Goal: Entertainment & Leisure: Consume media (video, audio)

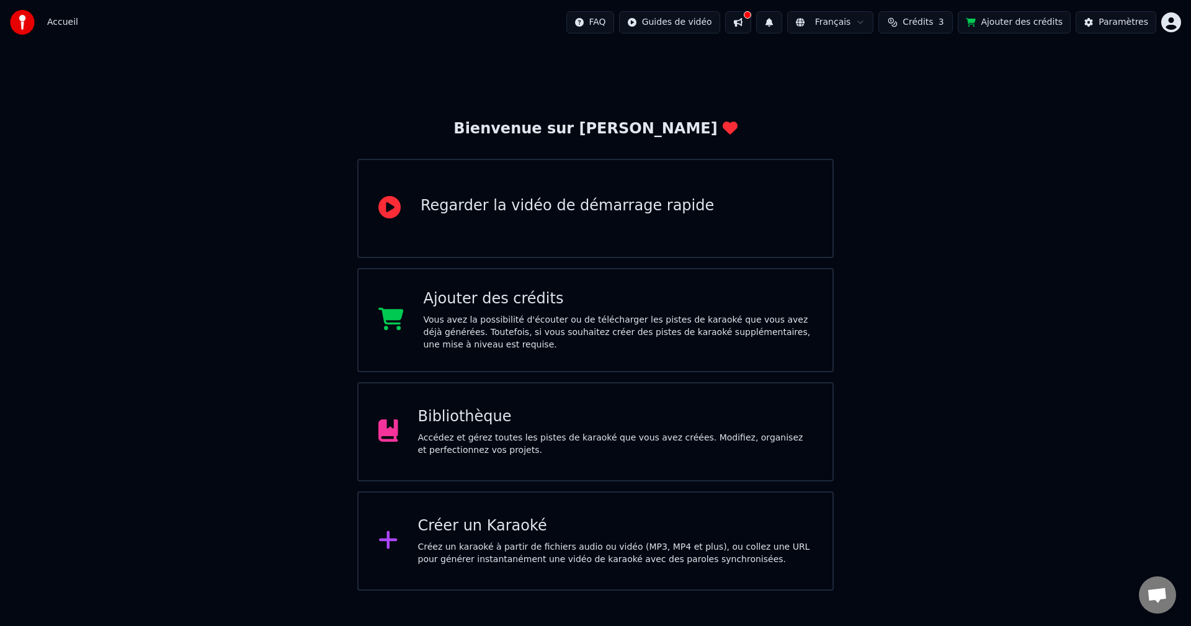
click at [484, 432] on div "Accédez et gérez toutes les pistes de karaoké que vous avez créées. Modifiez, o…" at bounding box center [615, 444] width 395 height 25
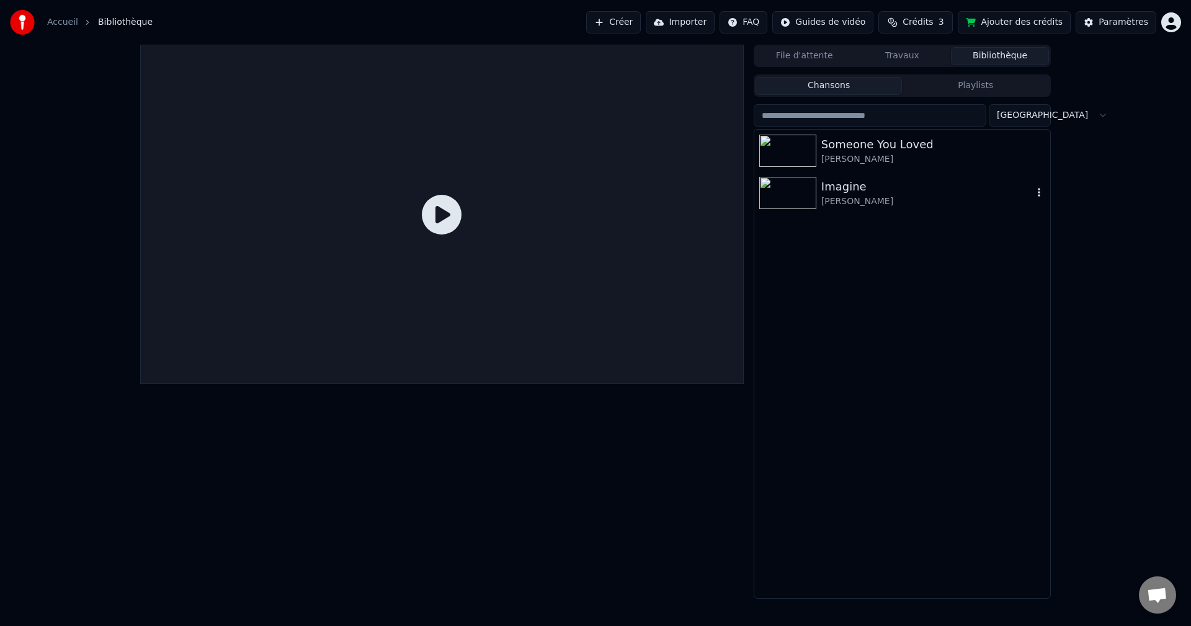
click at [799, 191] on img at bounding box center [787, 193] width 57 height 32
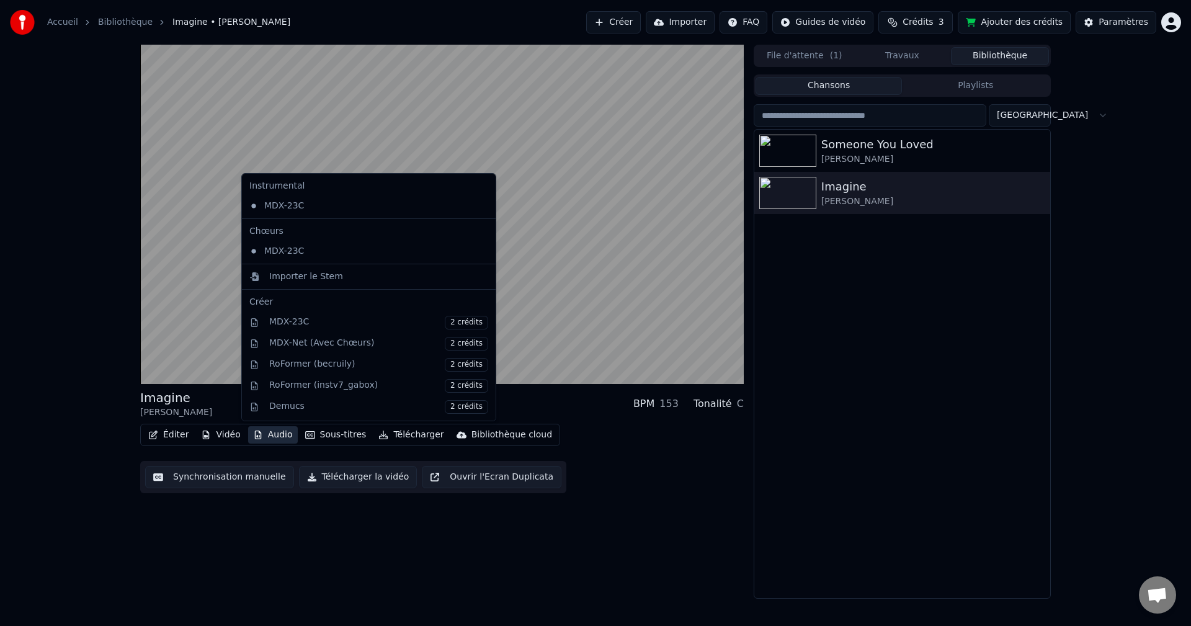
click at [267, 432] on button "Audio" at bounding box center [273, 434] width 50 height 17
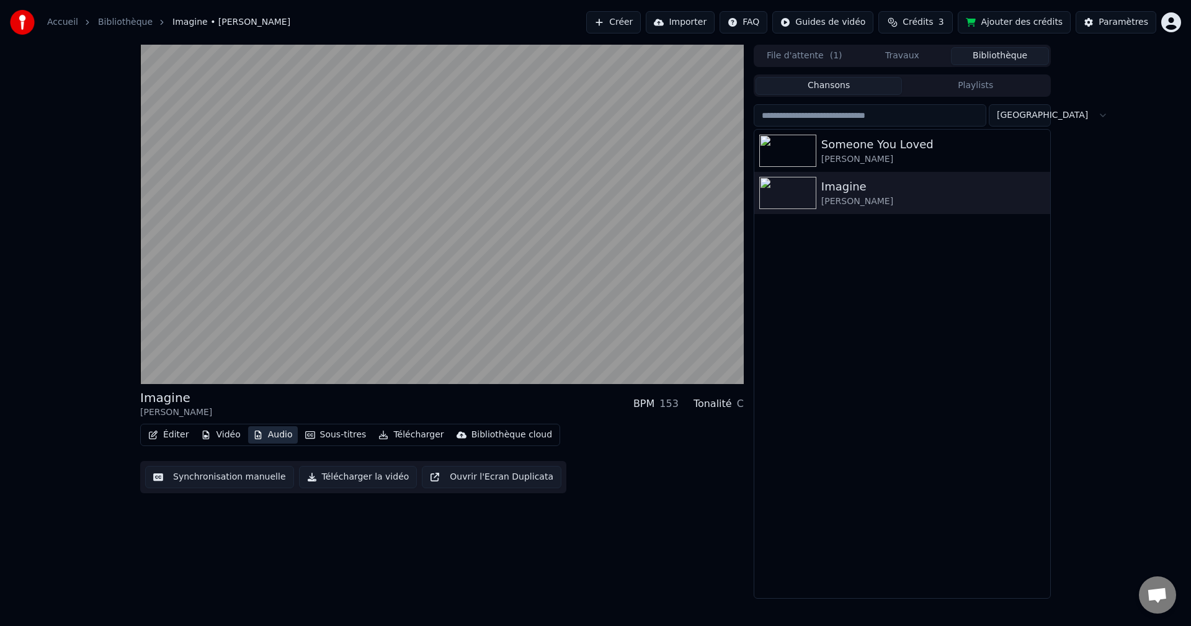
click at [267, 432] on button "Audio" at bounding box center [273, 434] width 50 height 17
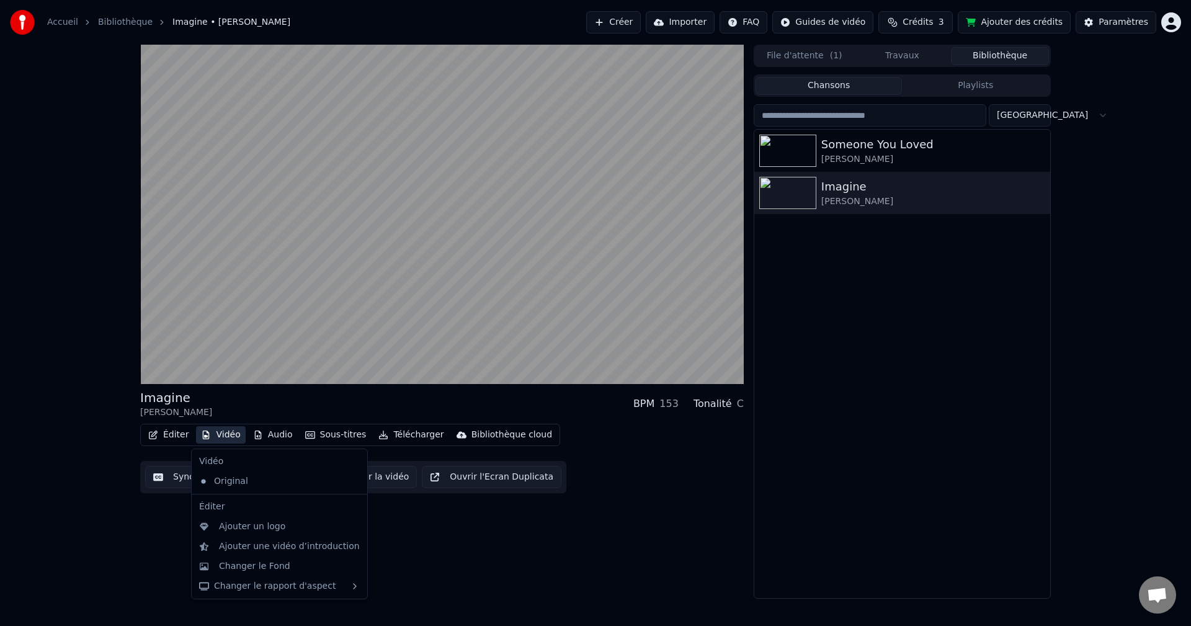
click at [219, 437] on button "Vidéo" at bounding box center [220, 434] width 49 height 17
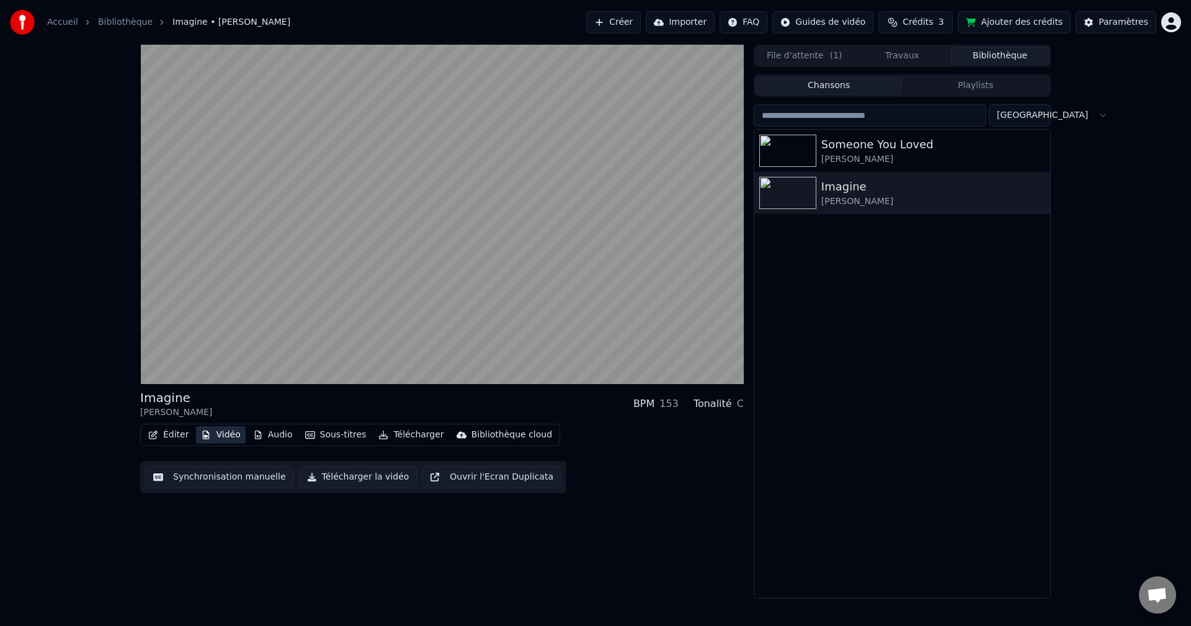
click at [219, 437] on button "Vidéo" at bounding box center [220, 434] width 49 height 17
click at [264, 432] on button "Audio" at bounding box center [273, 434] width 50 height 17
click at [264, 434] on button "Audio" at bounding box center [273, 434] width 50 height 17
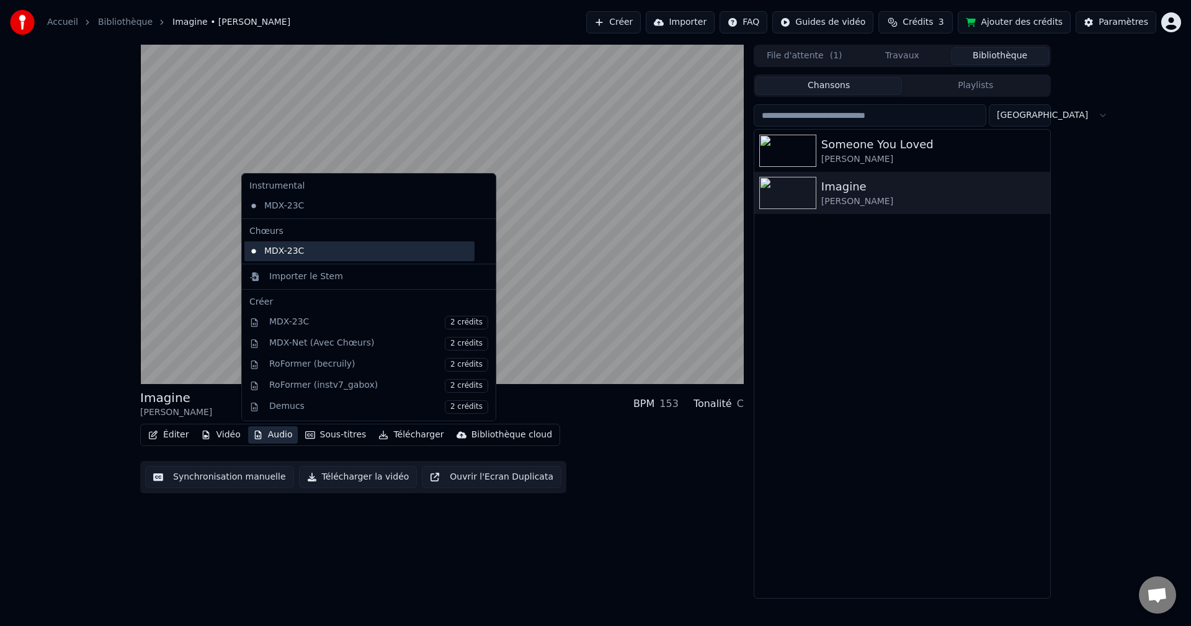
click at [279, 249] on div "MDX-23C" at bounding box center [359, 251] width 230 height 20
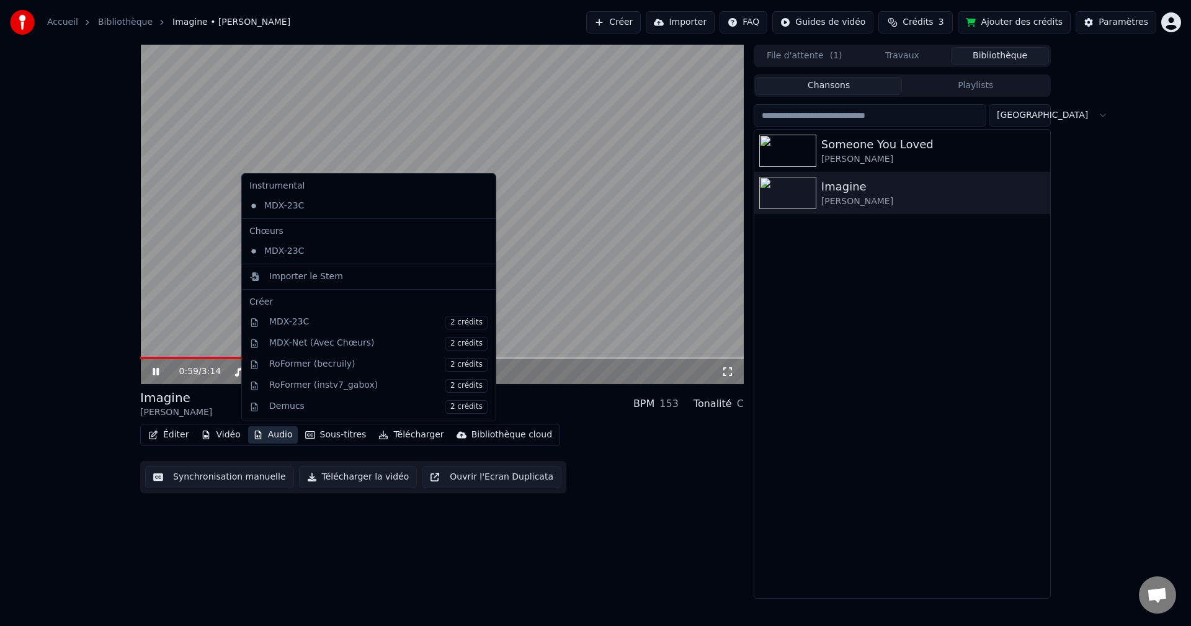
click at [267, 437] on button "Audio" at bounding box center [273, 434] width 50 height 17
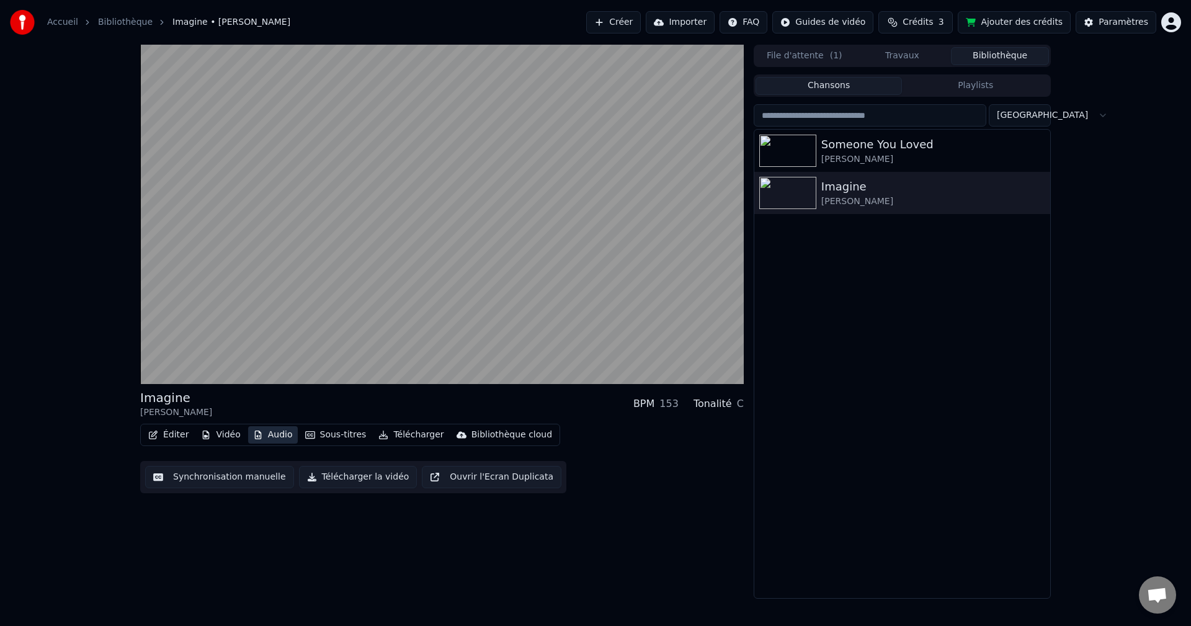
click at [267, 436] on button "Audio" at bounding box center [273, 434] width 50 height 17
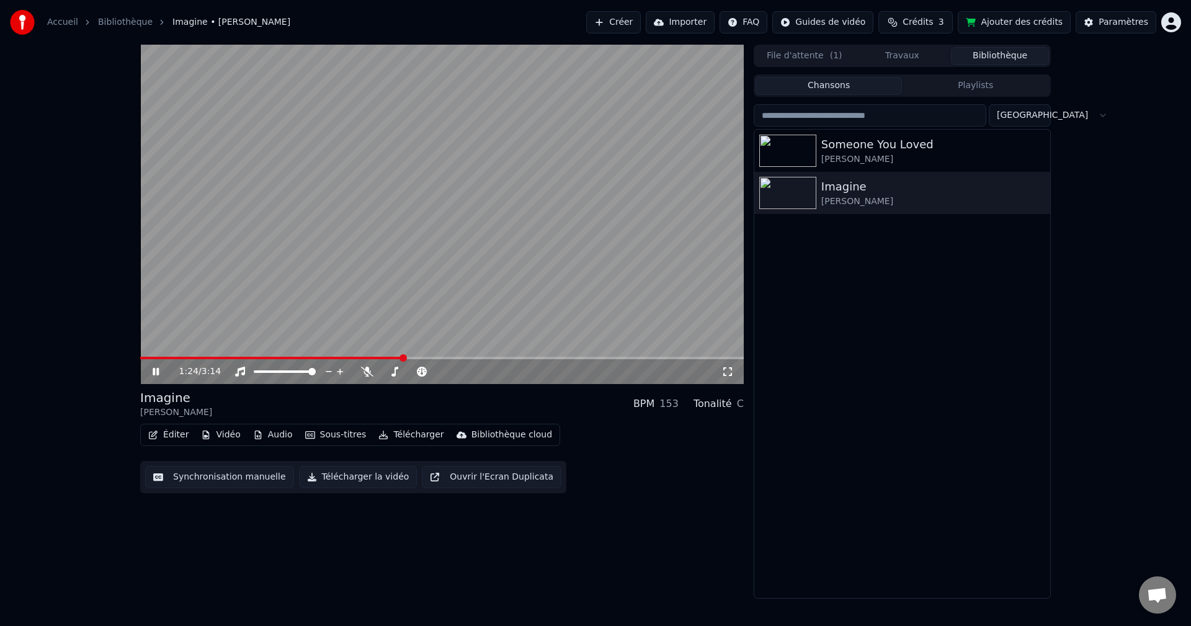
click at [157, 373] on icon at bounding box center [156, 371] width 6 height 7
click at [140, 360] on span at bounding box center [143, 357] width 7 height 7
click at [154, 368] on icon at bounding box center [164, 372] width 29 height 10
click at [140, 356] on span at bounding box center [143, 357] width 7 height 7
click at [157, 371] on icon at bounding box center [155, 371] width 7 height 9
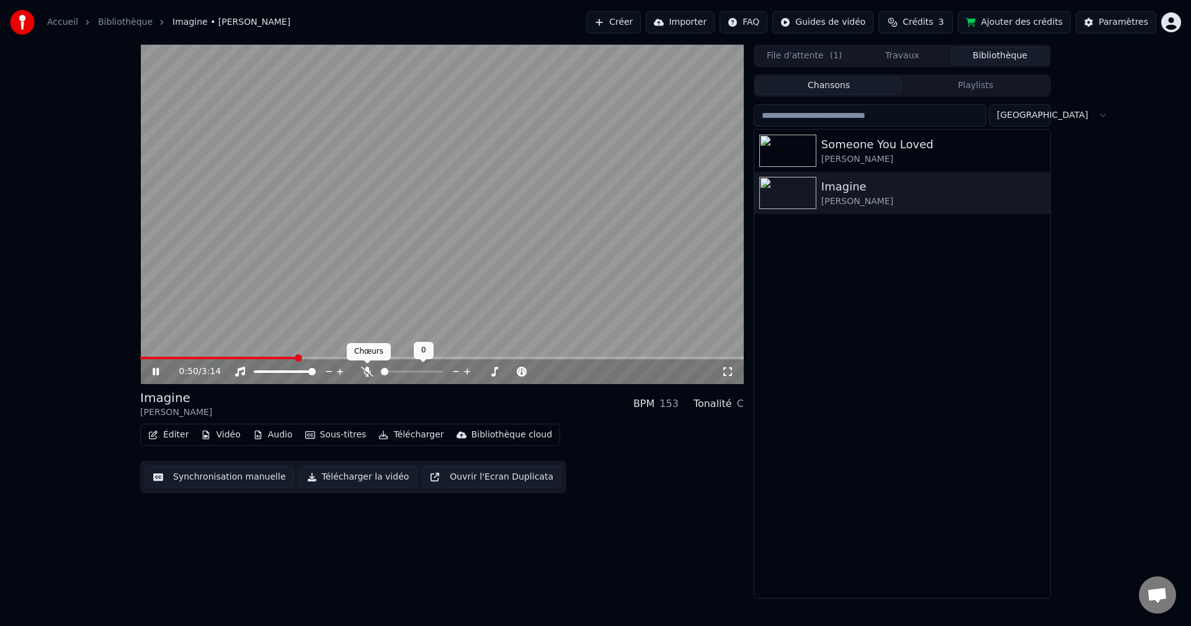
click at [368, 370] on icon at bounding box center [367, 372] width 12 height 10
click at [142, 358] on span at bounding box center [141, 358] width 3 height 2
click at [140, 358] on span at bounding box center [143, 357] width 7 height 7
click at [143, 358] on span at bounding box center [441, 358] width 603 height 2
click at [140, 358] on span at bounding box center [143, 357] width 7 height 7
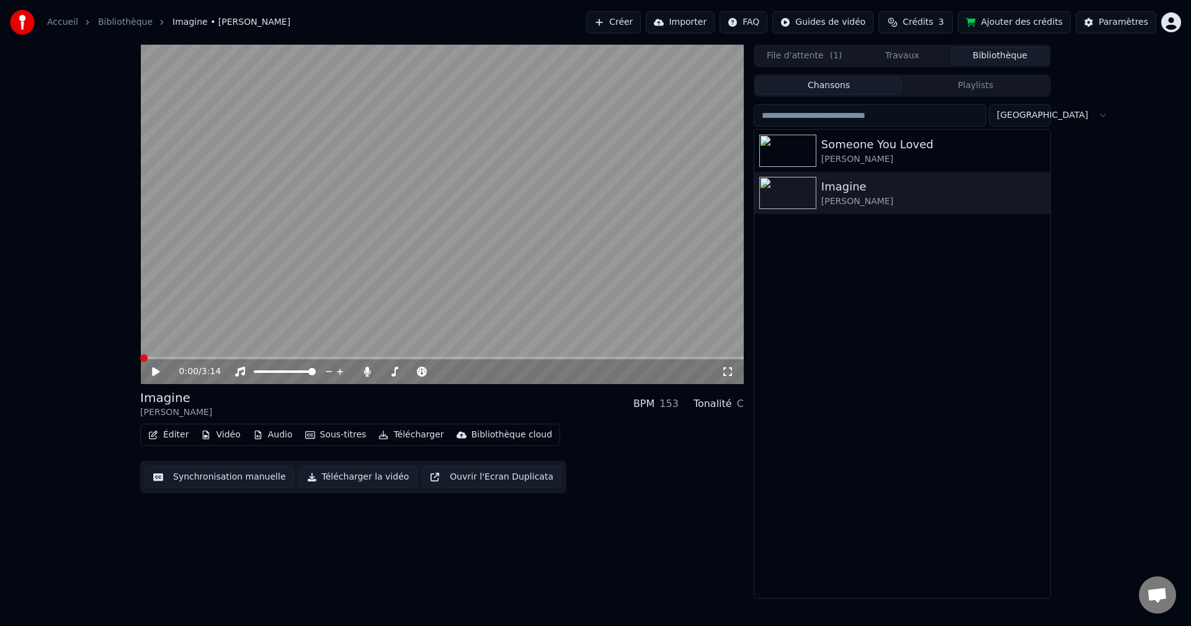
click at [140, 359] on span at bounding box center [140, 358] width 0 height 2
click at [140, 361] on span at bounding box center [143, 357] width 7 height 7
click at [156, 371] on icon at bounding box center [155, 371] width 7 height 9
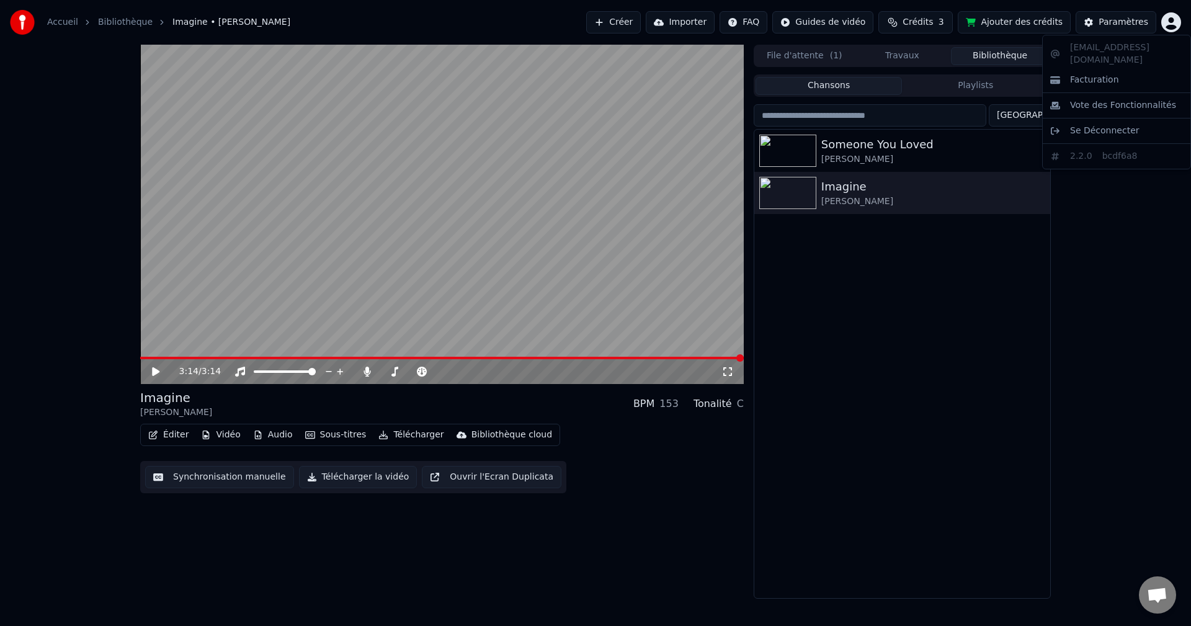
click at [1176, 22] on html "Accueil Bibliothèque Imagine • [PERSON_NAME] Créer Importer FAQ Guides de vidéo…" at bounding box center [595, 313] width 1191 height 626
click at [1094, 74] on span "Facturation" at bounding box center [1094, 80] width 49 height 12
